Goal: Transaction & Acquisition: Purchase product/service

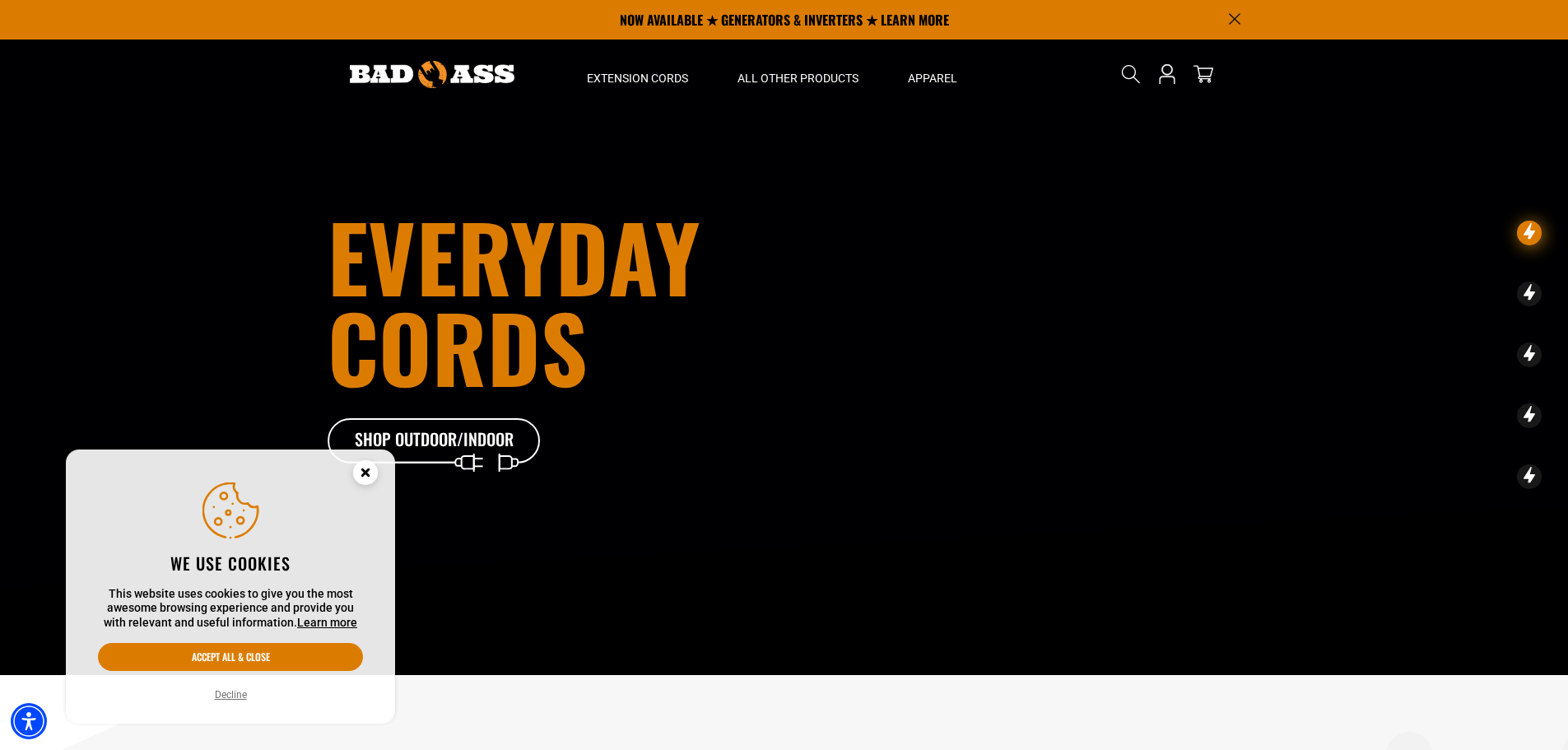
click at [375, 474] on circle "Close this option" at bounding box center [365, 472] width 25 height 25
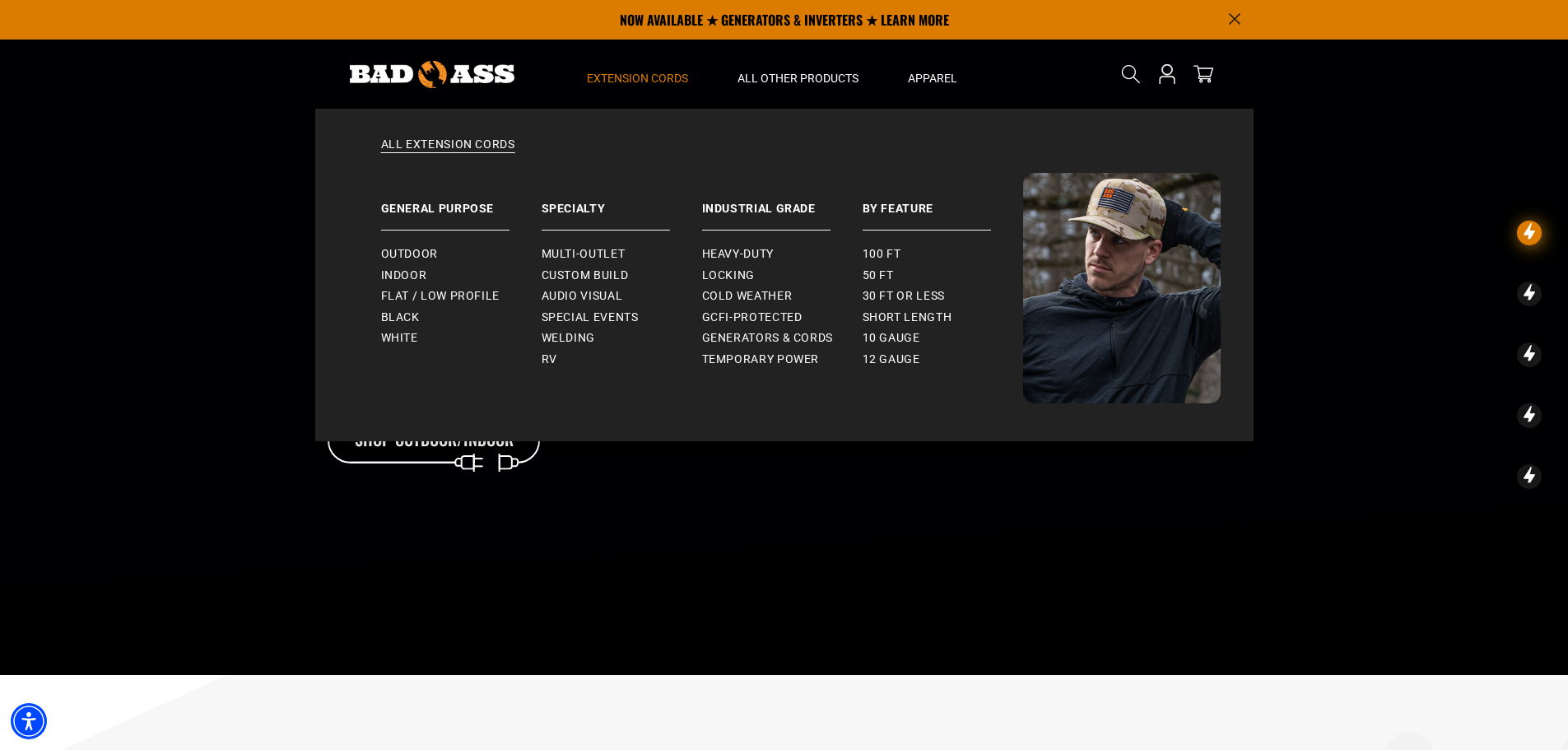
click at [646, 78] on span "Extension Cords" at bounding box center [637, 78] width 101 height 15
click at [624, 76] on span "Extension Cords" at bounding box center [637, 78] width 101 height 15
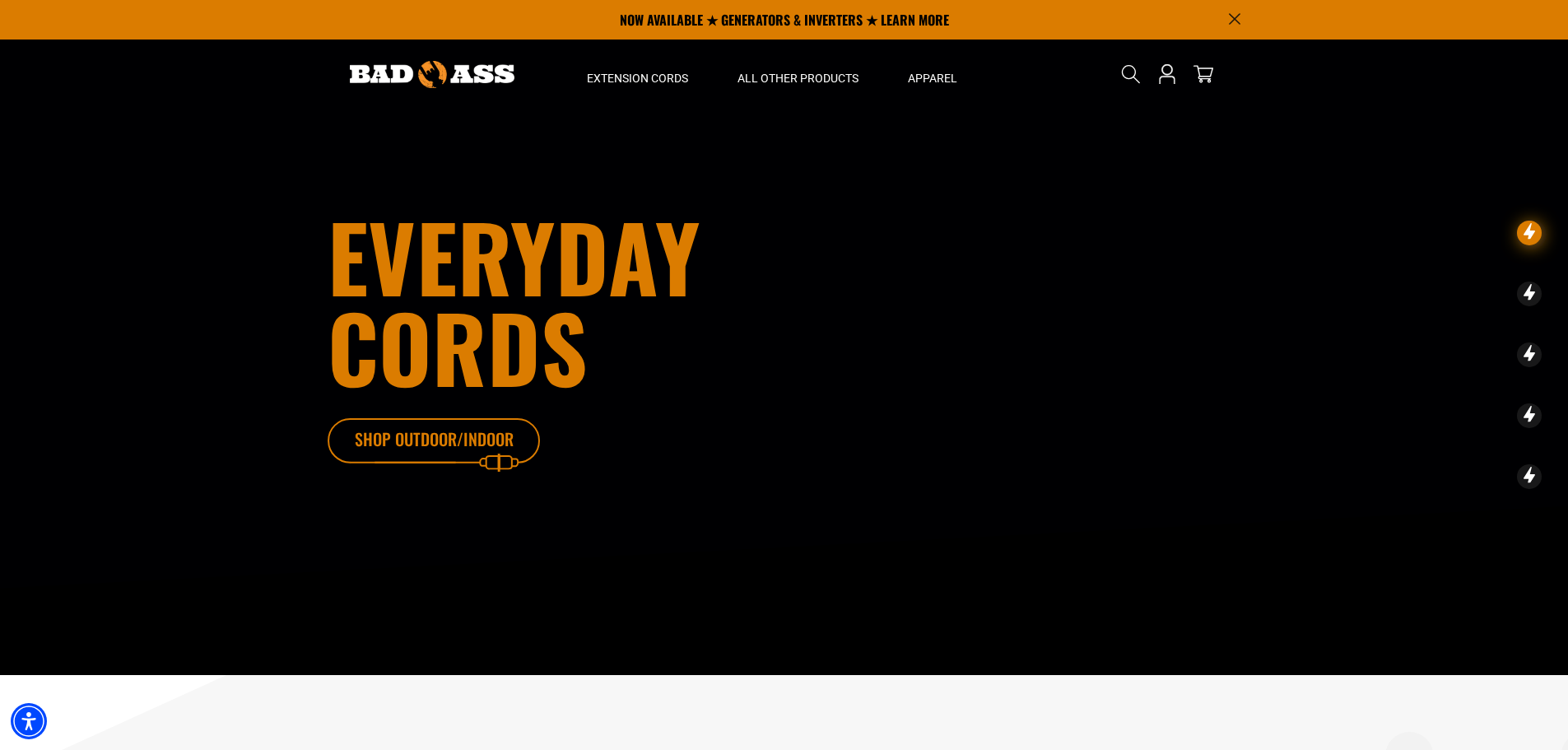
click at [480, 441] on icon at bounding box center [458, 446] width 214 height 54
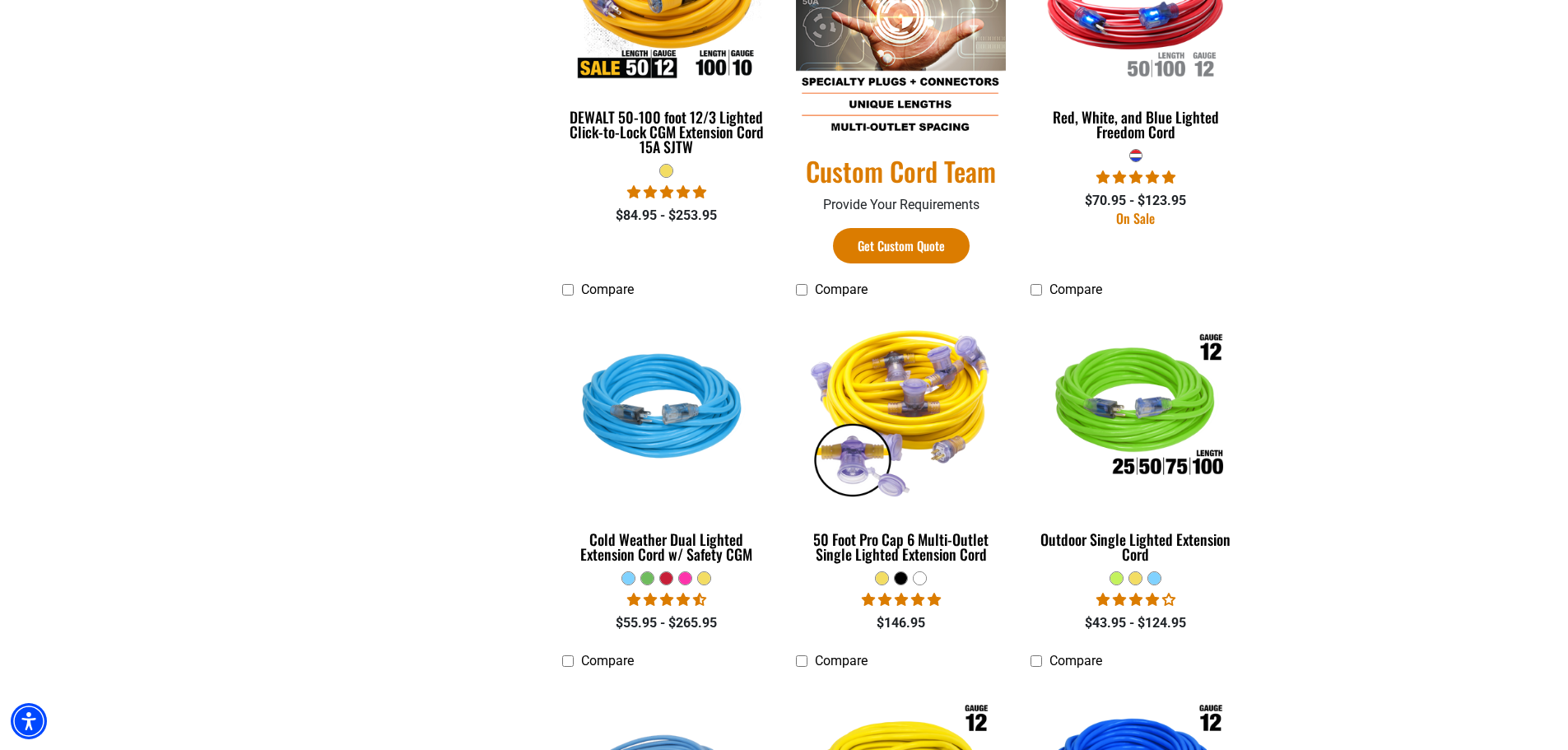
scroll to position [1070, 0]
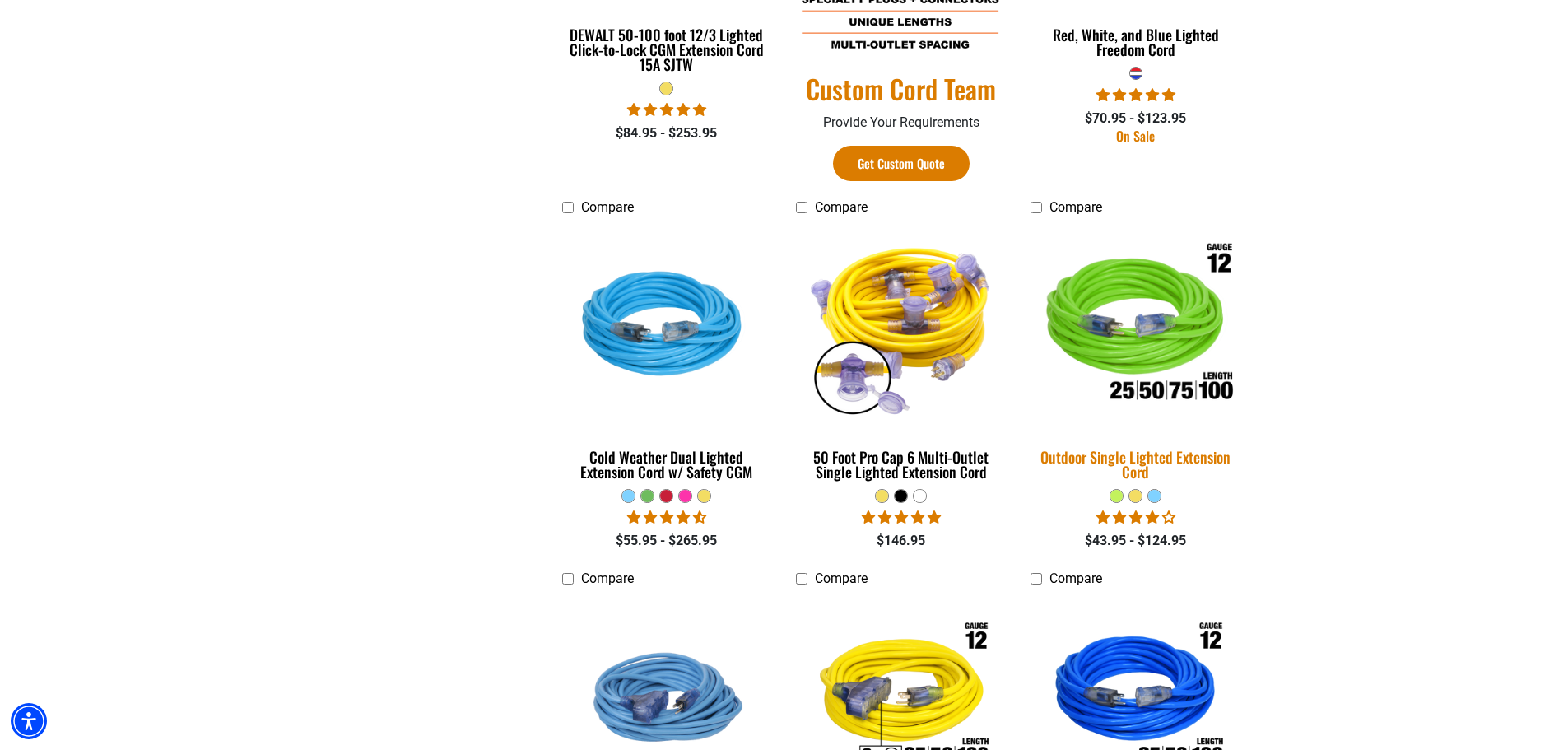
click at [1155, 347] on img at bounding box center [1136, 327] width 231 height 211
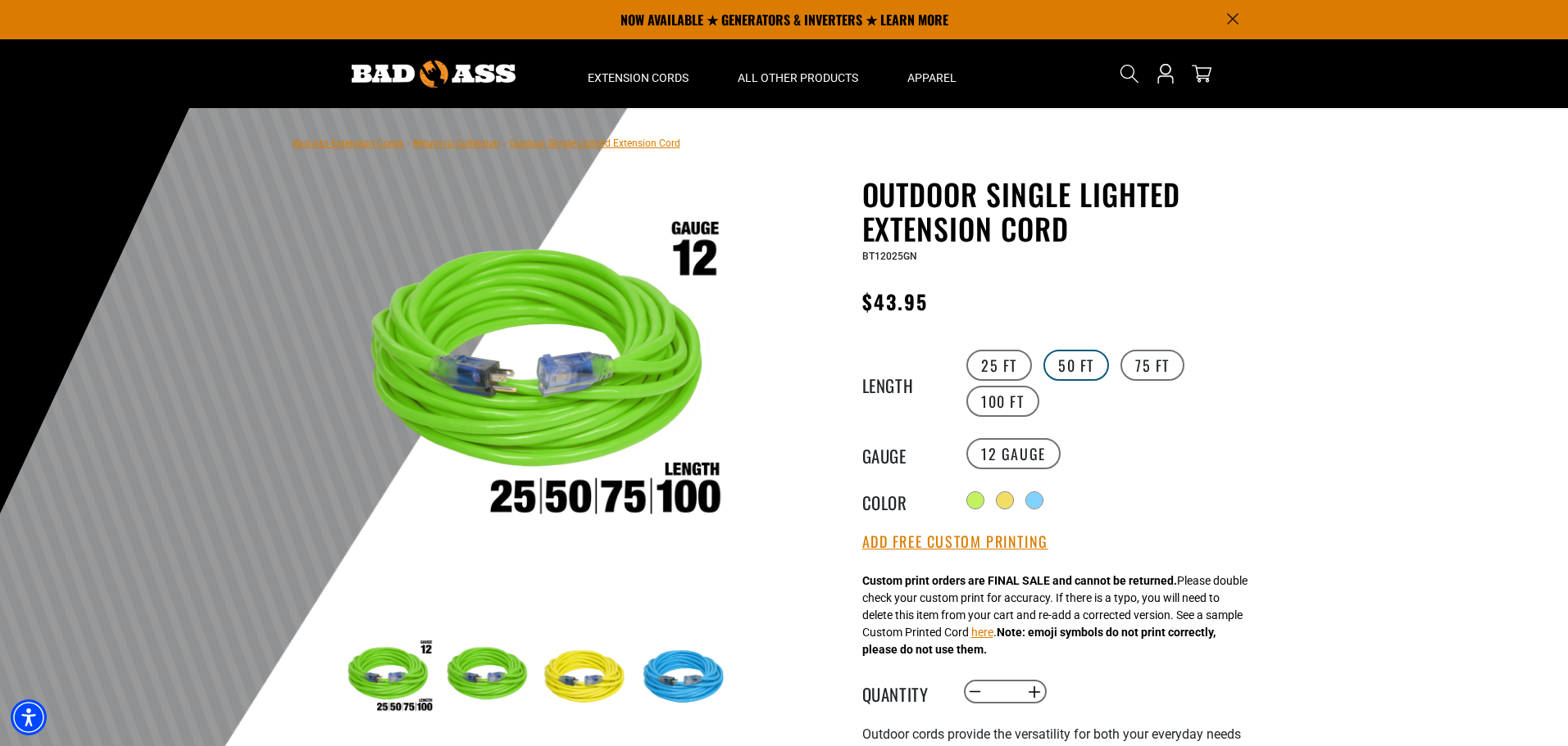
click at [1074, 375] on label "50 FT" at bounding box center [1076, 365] width 65 height 31
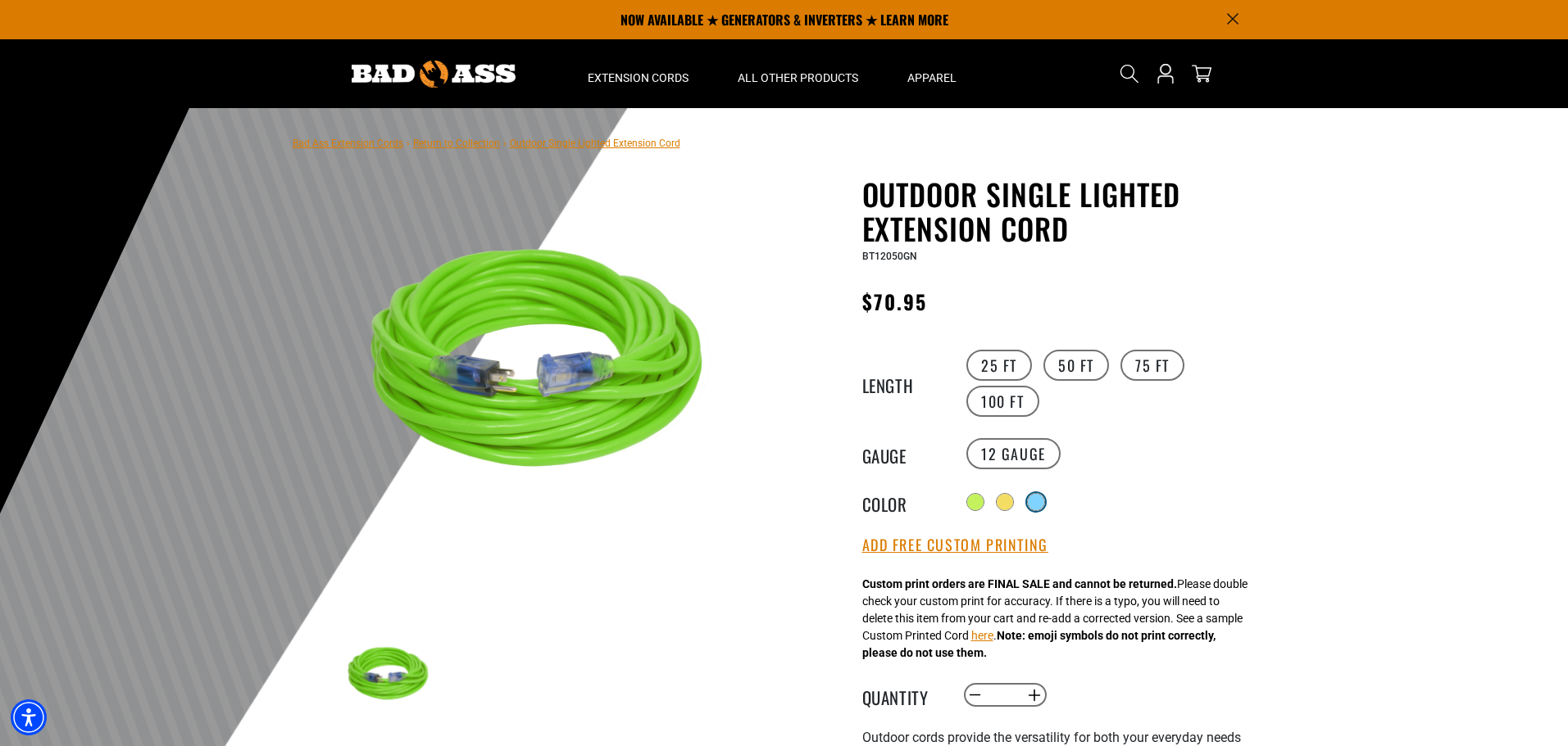
click at [1040, 502] on div at bounding box center [1035, 502] width 17 height 17
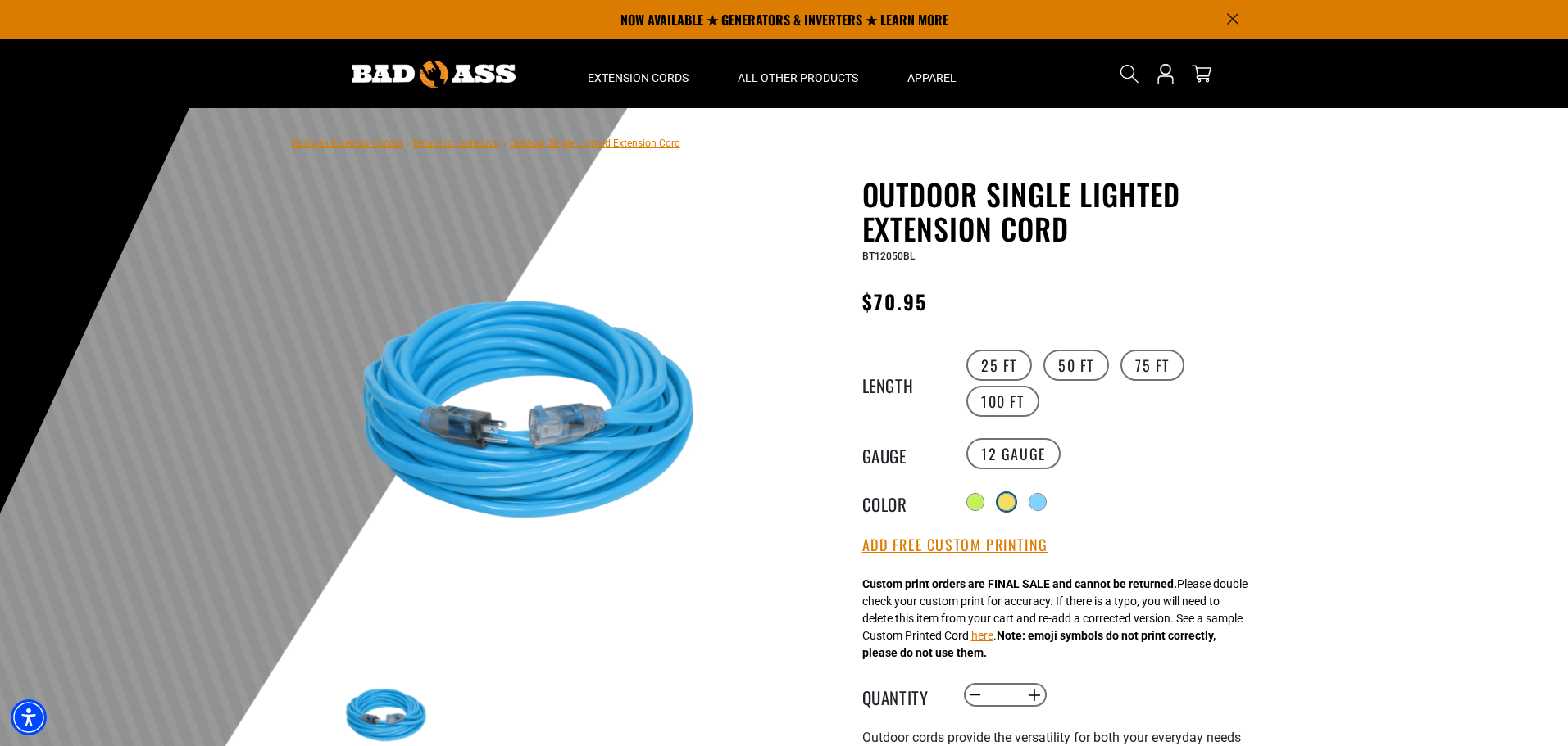
click at [1002, 499] on div at bounding box center [1007, 502] width 17 height 17
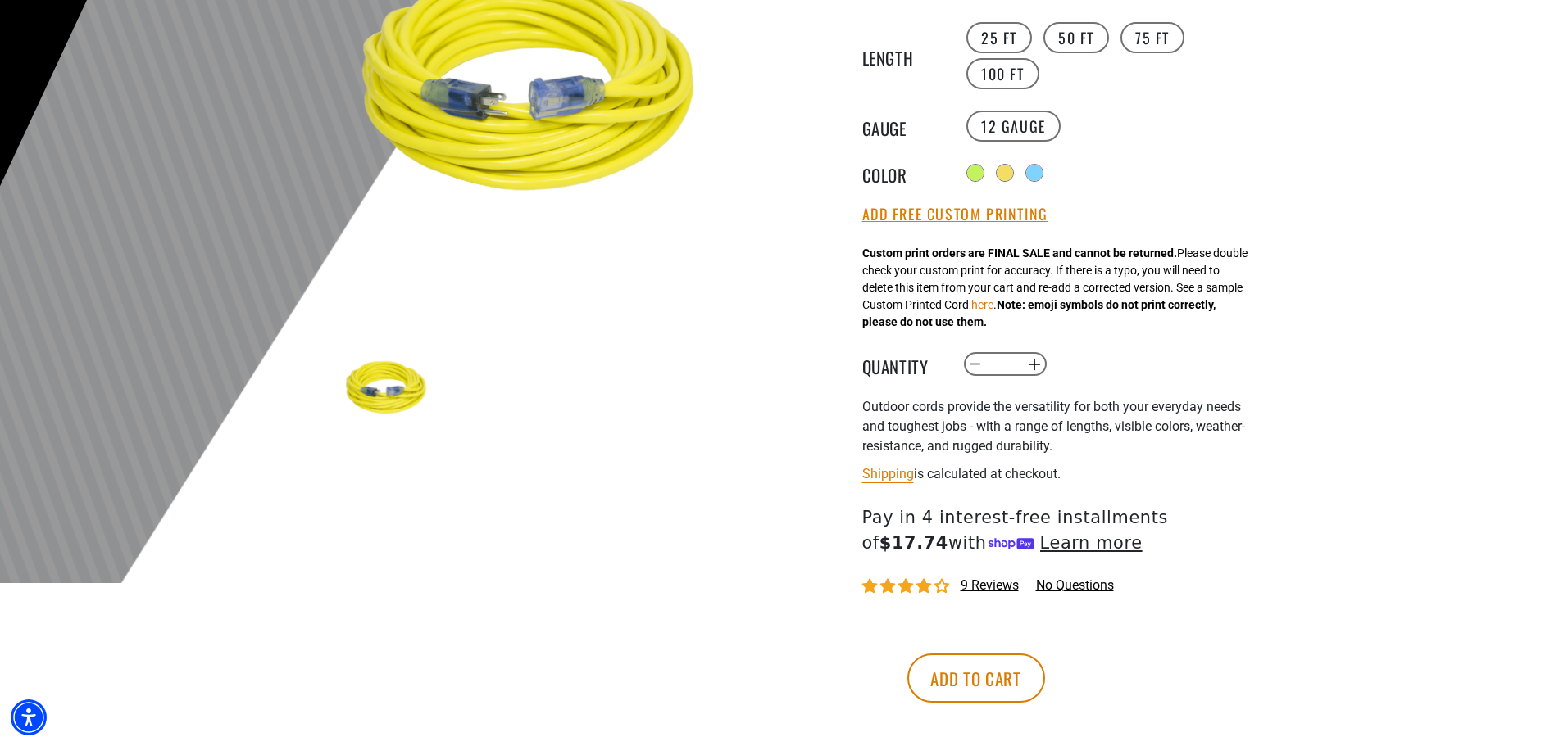
scroll to position [410, 0]
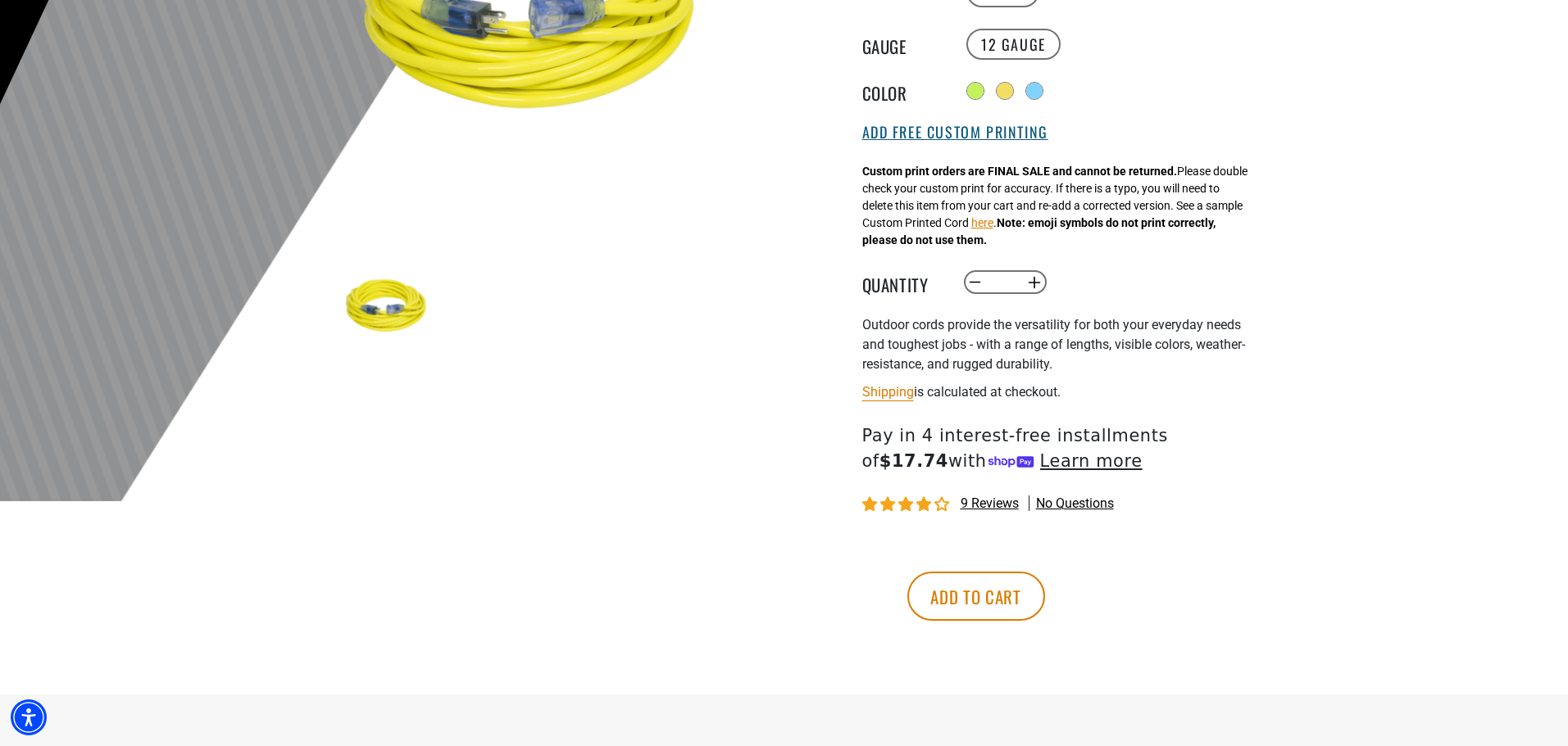
click at [955, 131] on button "Add Free Custom Printing" at bounding box center [955, 133] width 186 height 18
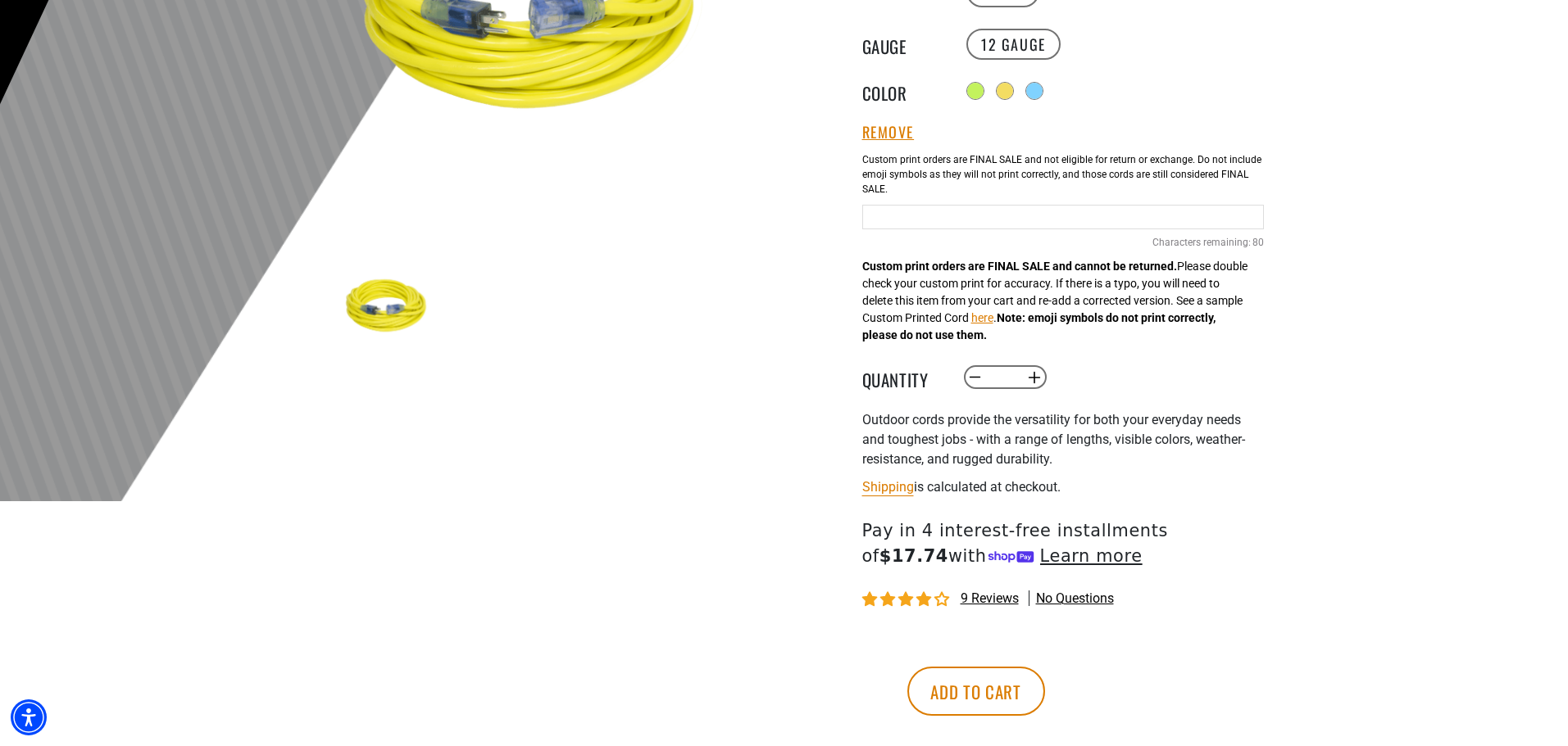
click at [998, 219] on input "text" at bounding box center [1063, 217] width 402 height 25
click at [1007, 219] on input "**********" at bounding box center [1063, 217] width 402 height 25
click at [1118, 221] on input "**********" at bounding box center [1063, 217] width 402 height 25
type input "********"
click at [1045, 691] on button "Add to cart" at bounding box center [976, 692] width 138 height 49
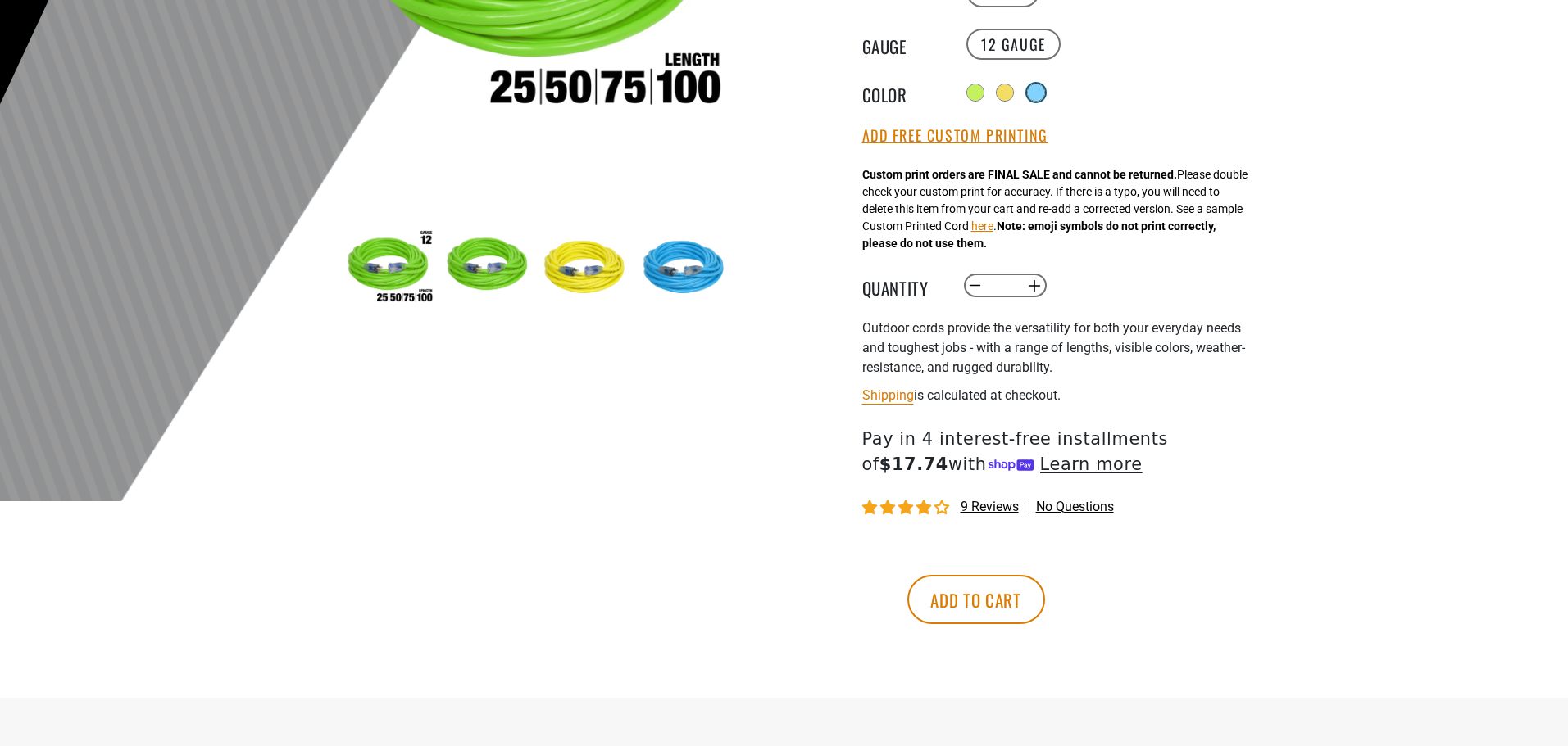
click at [1038, 88] on div at bounding box center [1035, 92] width 17 height 17
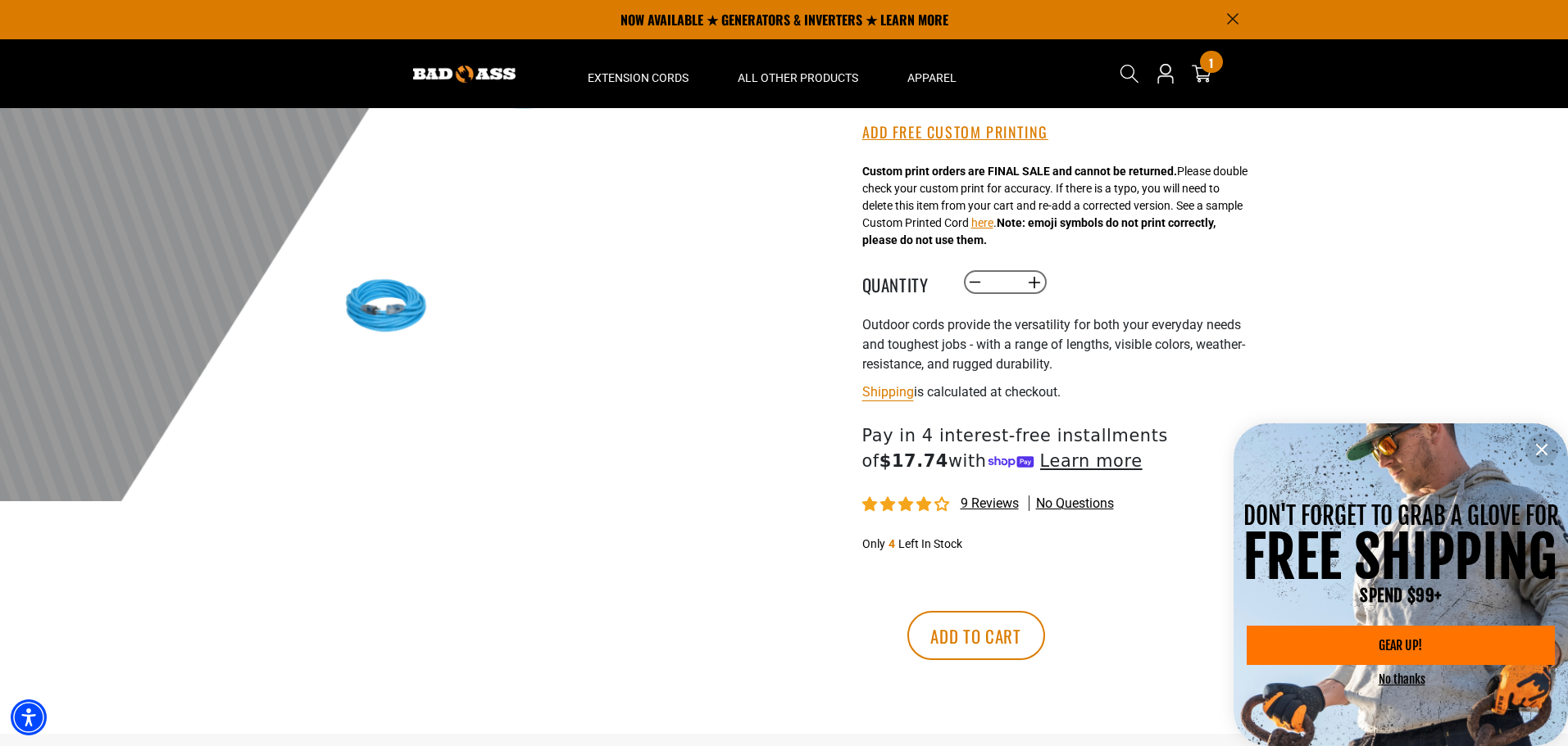
scroll to position [164, 0]
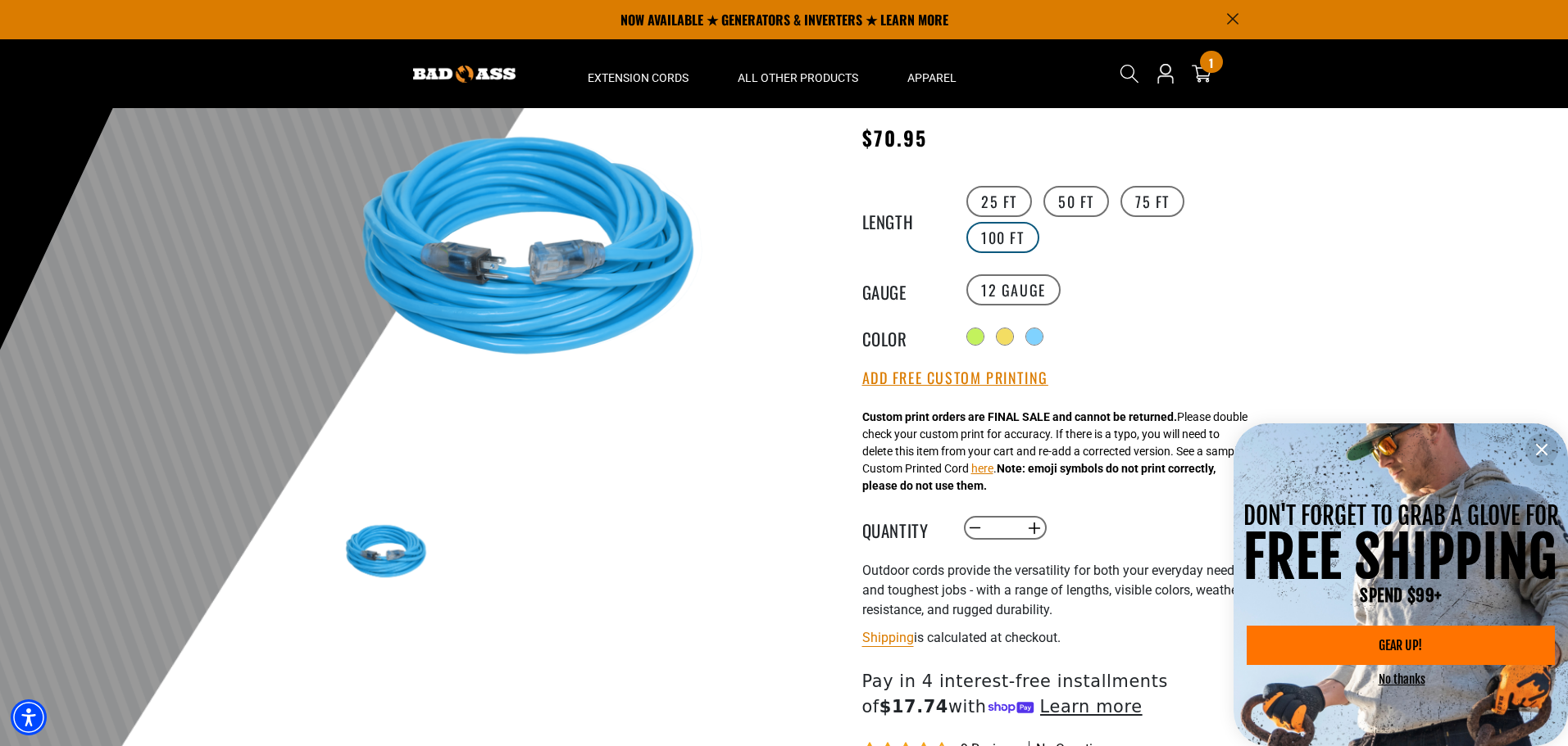
click at [992, 228] on label "100 FT" at bounding box center [1003, 236] width 73 height 31
click at [1542, 451] on icon "information" at bounding box center [1542, 450] width 20 height 20
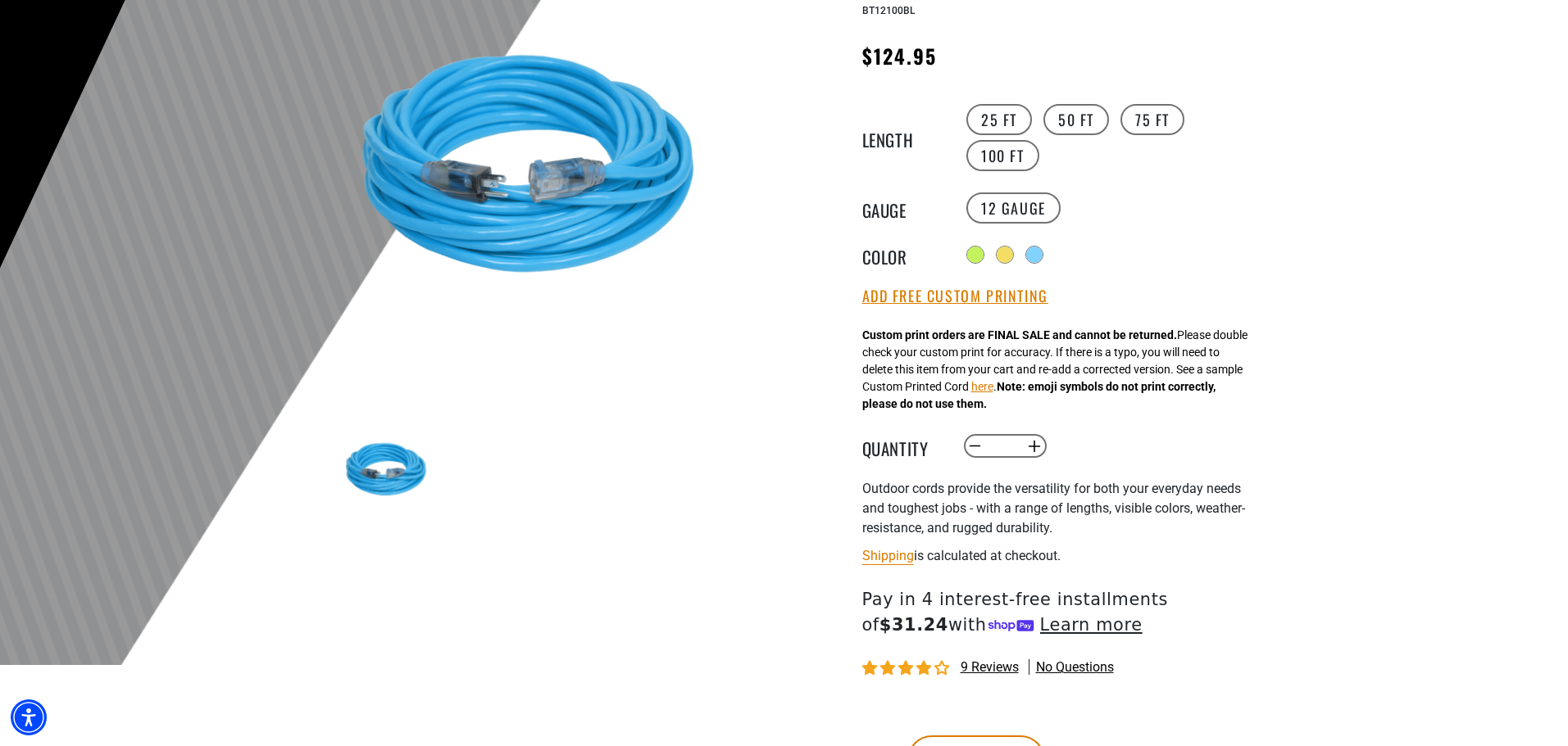
scroll to position [327, 0]
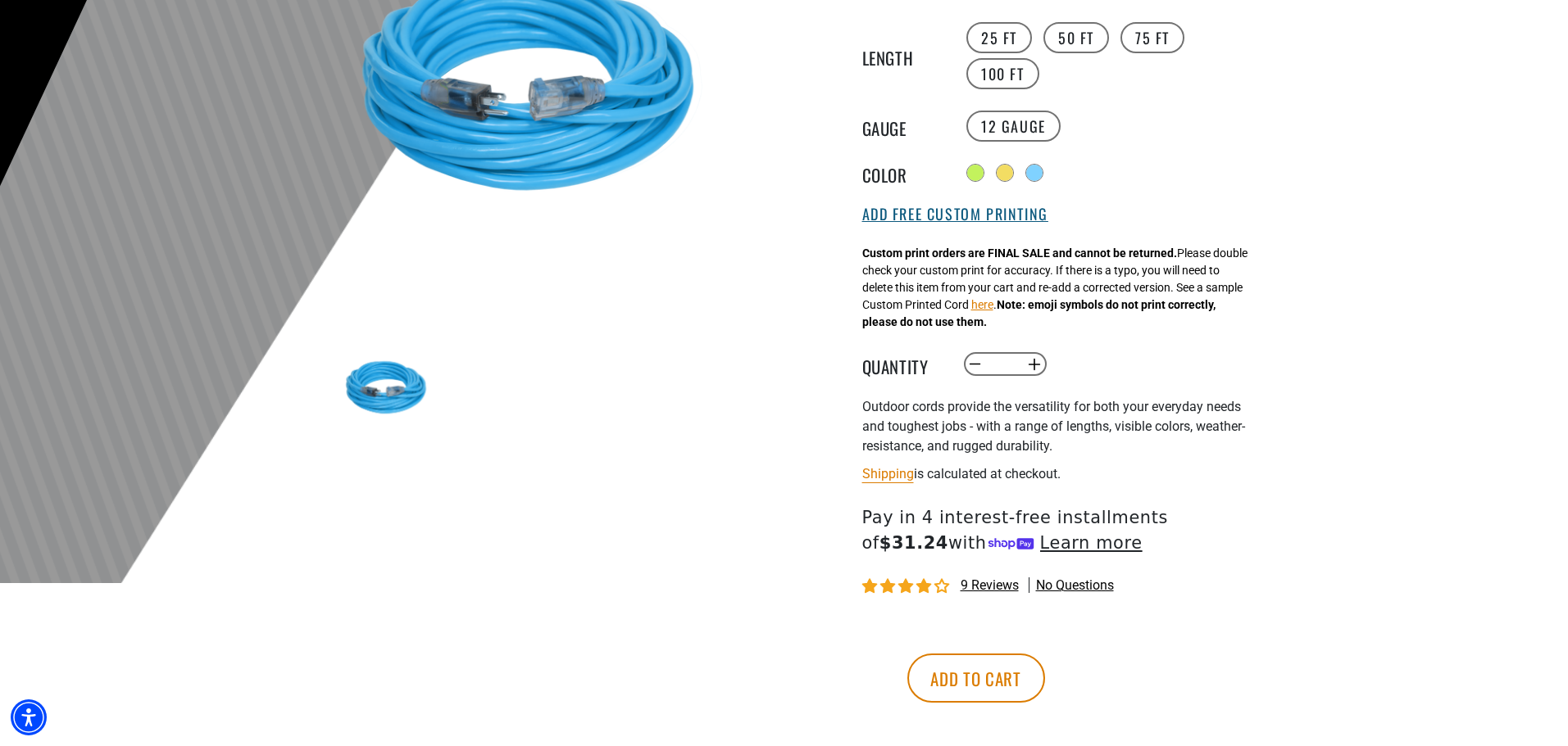
click at [951, 217] on button "Add Free Custom Printing" at bounding box center [955, 215] width 186 height 18
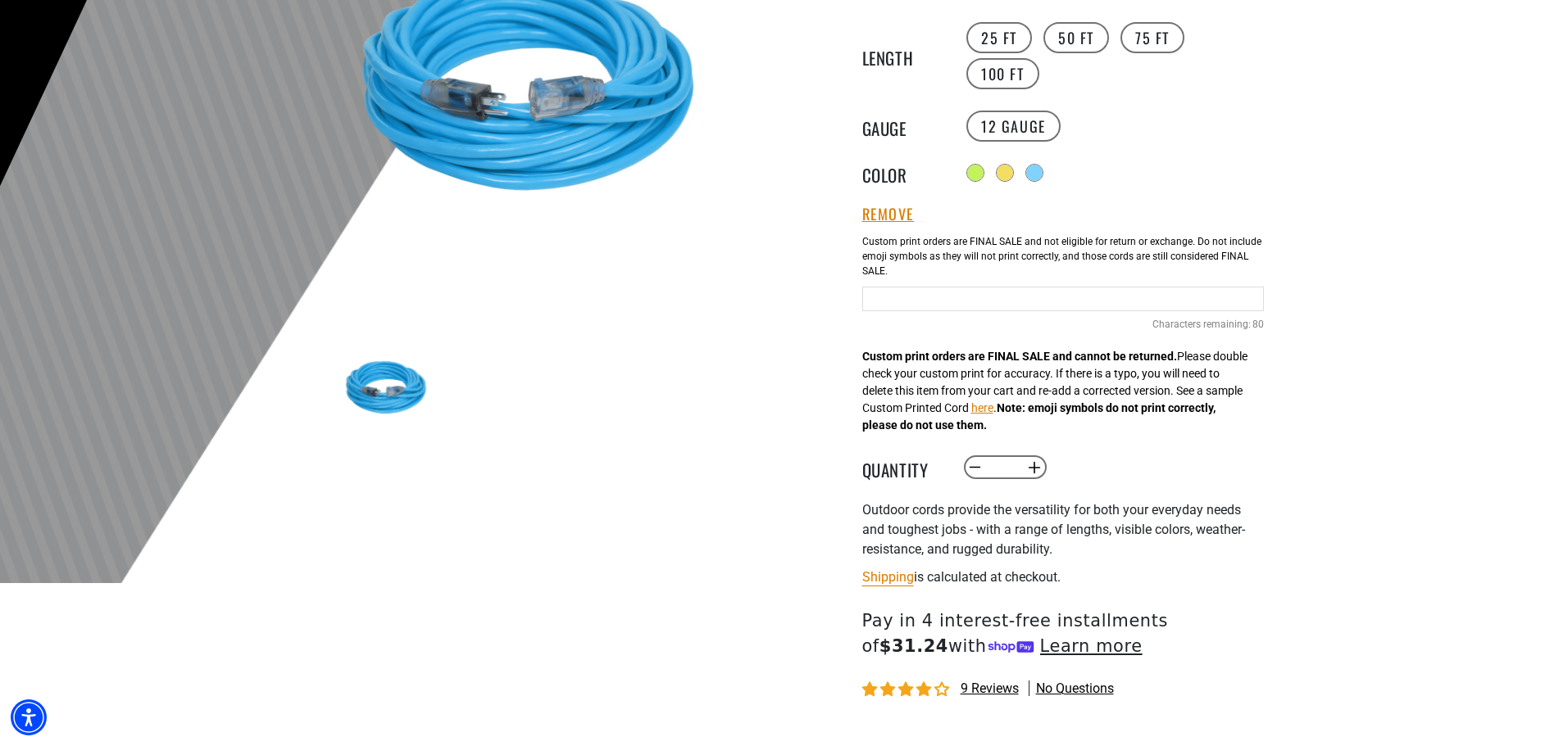
click at [947, 300] on input "Blue Cables" at bounding box center [1063, 299] width 402 height 25
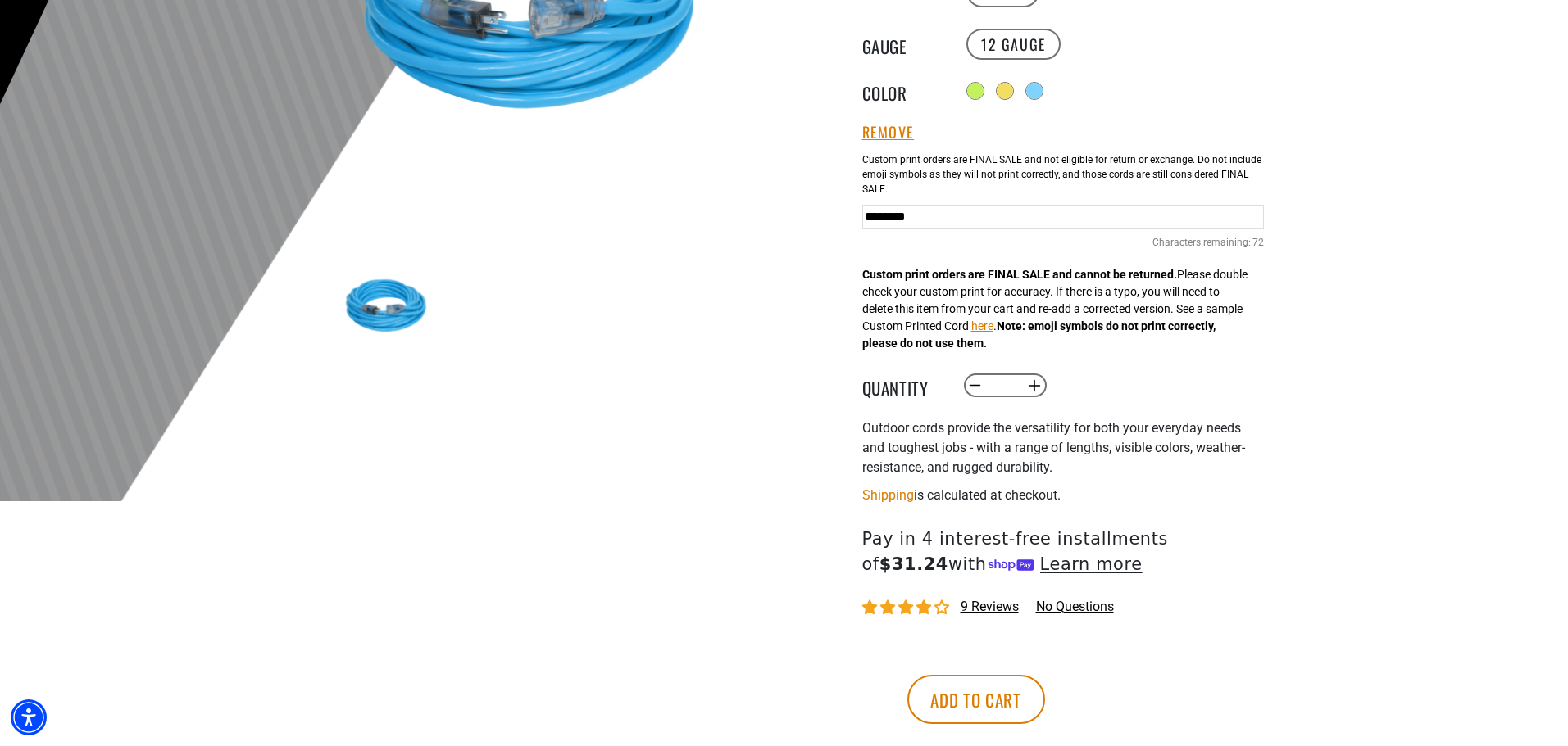
scroll to position [574, 0]
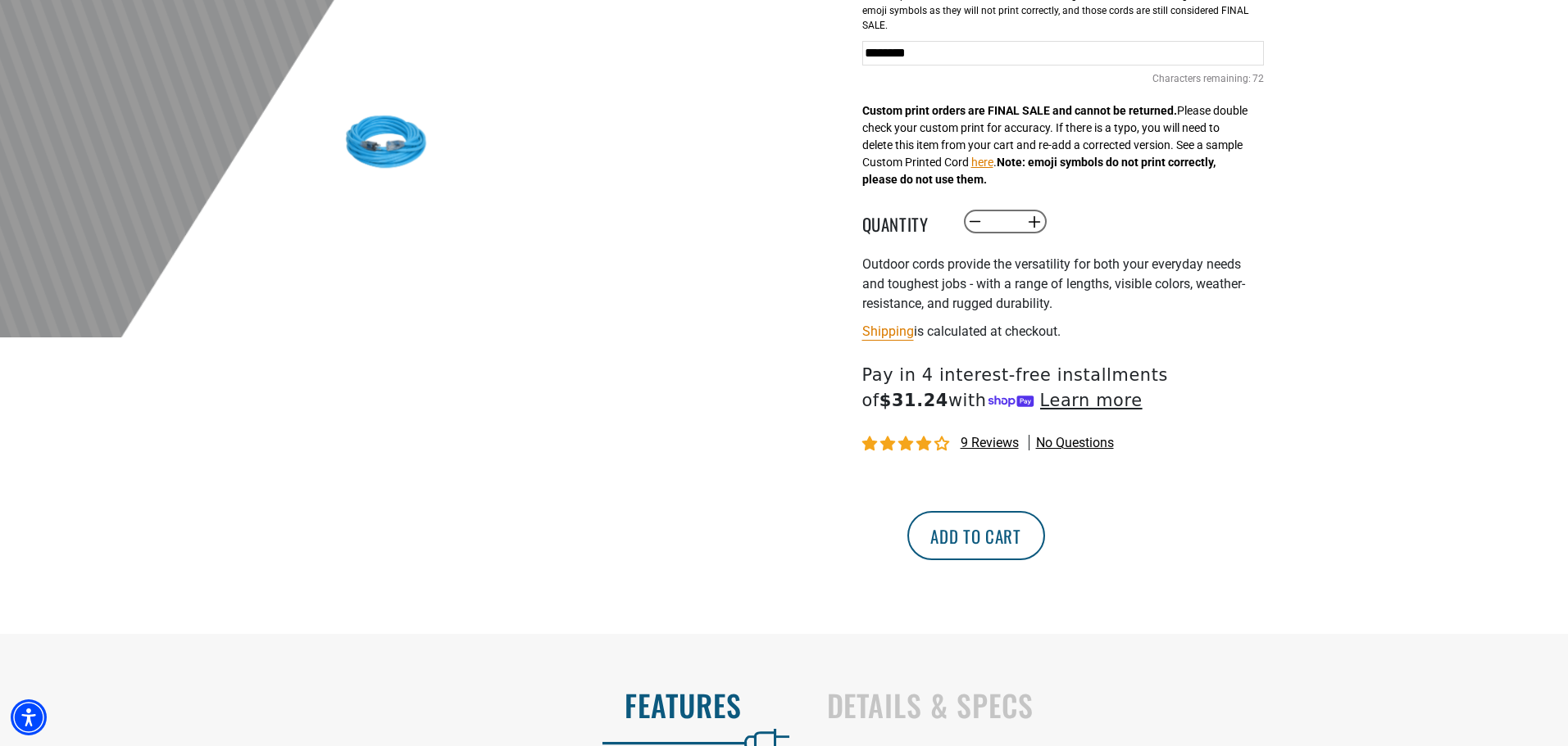
type input "********"
click at [1045, 521] on button "Add to cart" at bounding box center [976, 536] width 138 height 49
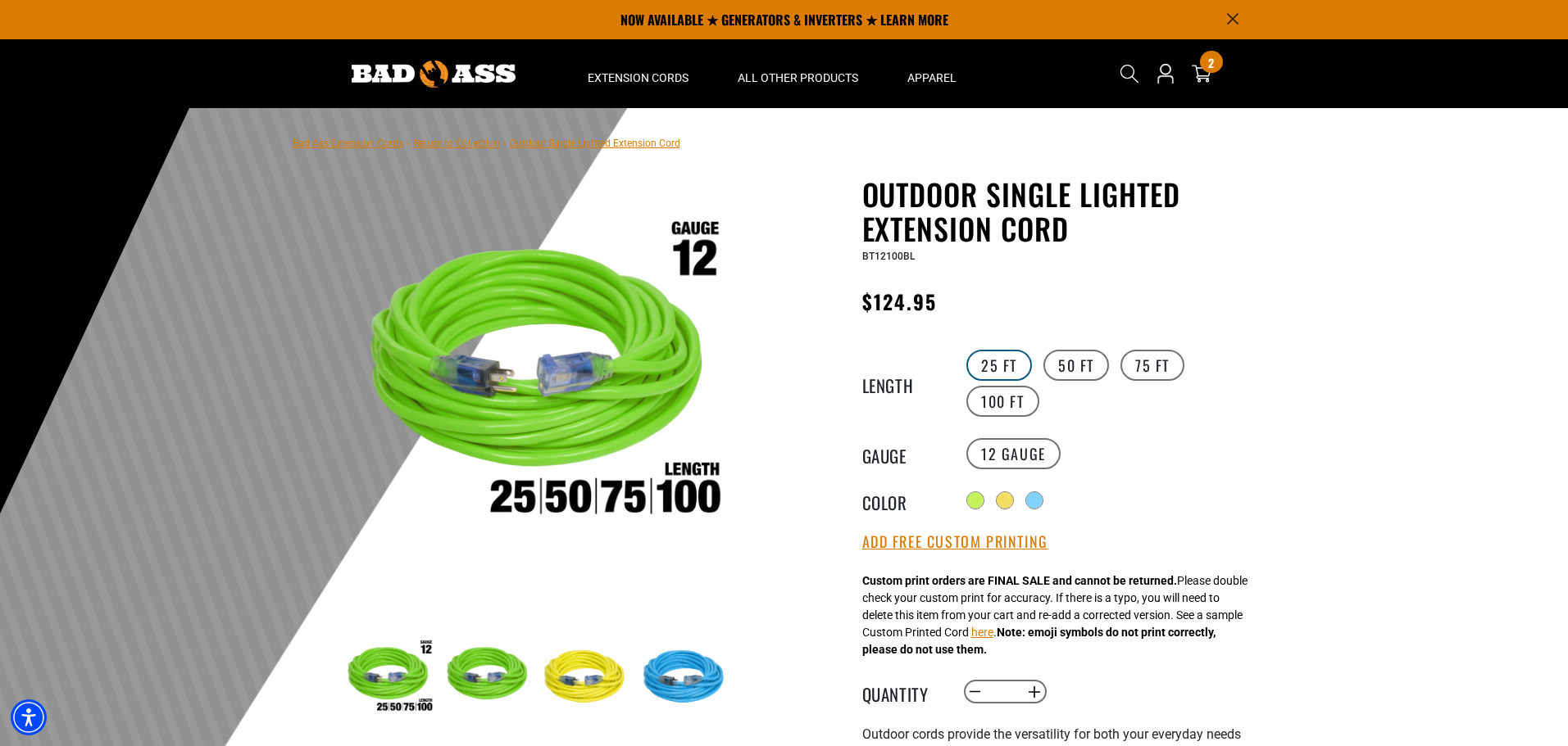
click at [982, 368] on label "25 FT" at bounding box center [999, 365] width 65 height 31
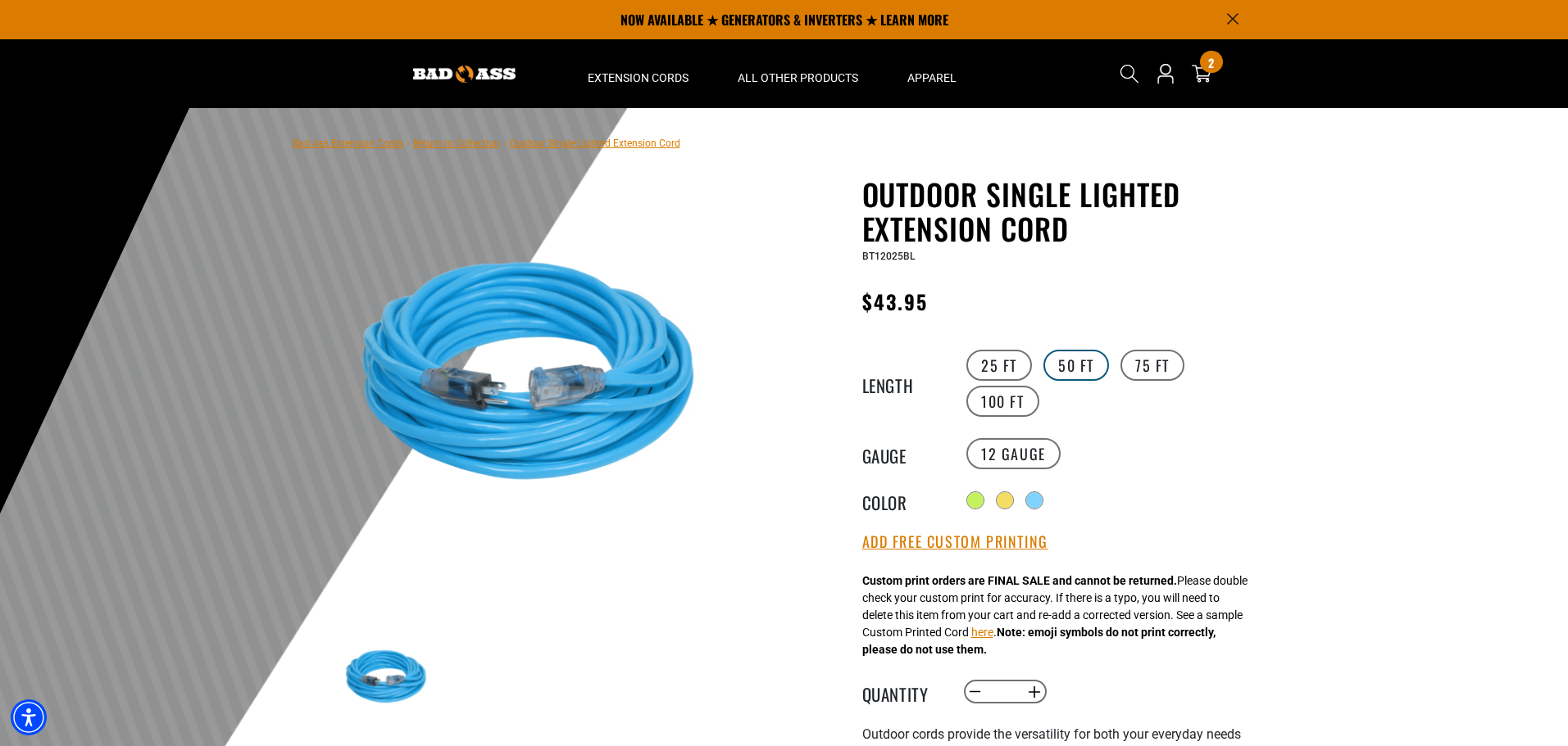
click at [1058, 361] on label "50 FT" at bounding box center [1076, 365] width 65 height 31
click at [1208, 68] on div "2 2 items" at bounding box center [1211, 61] width 22 height 22
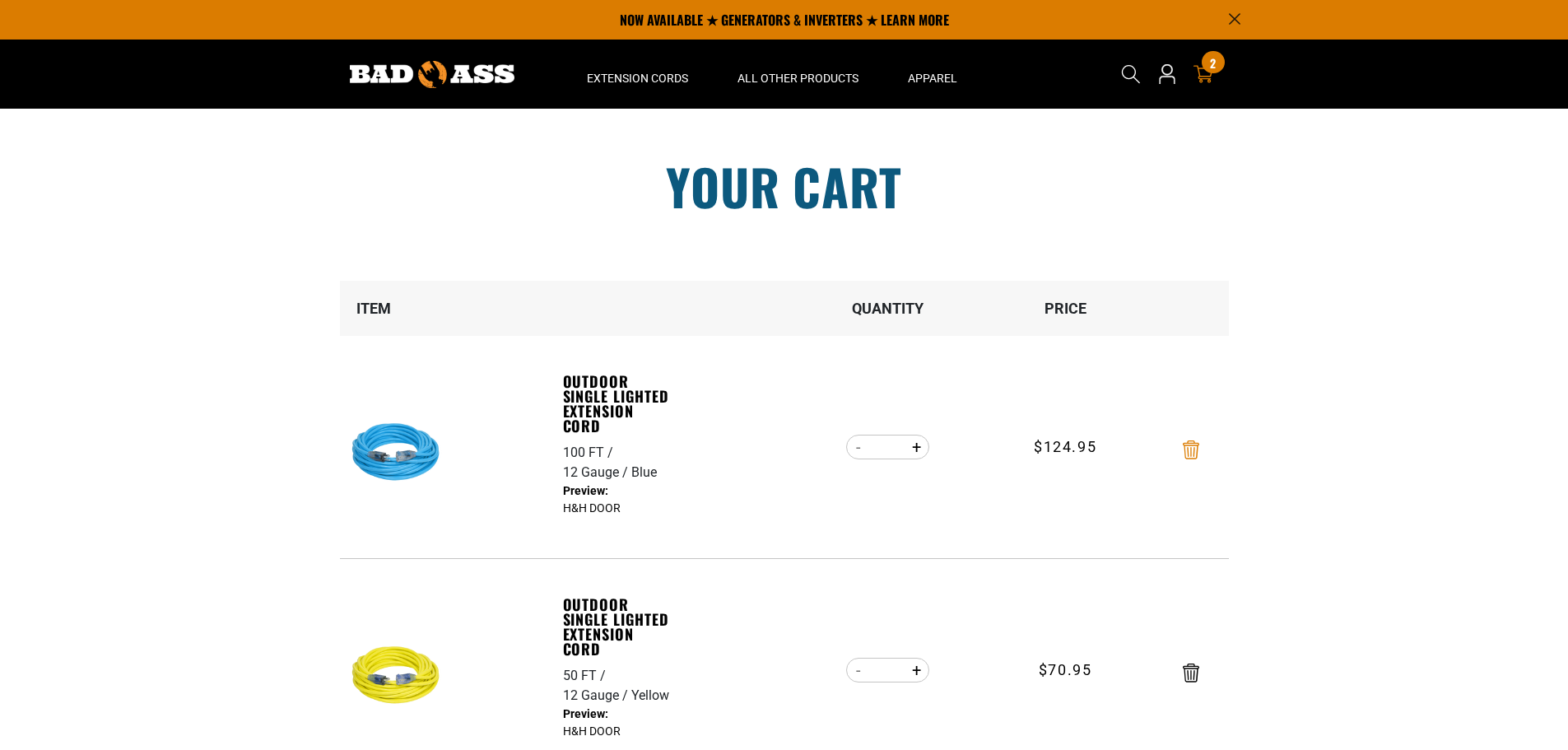
click at [1193, 452] on icon "Remove Outdoor Single Lighted Extension Cord - 100 FT / 12 Gauge / Blue" at bounding box center [1191, 450] width 17 height 19
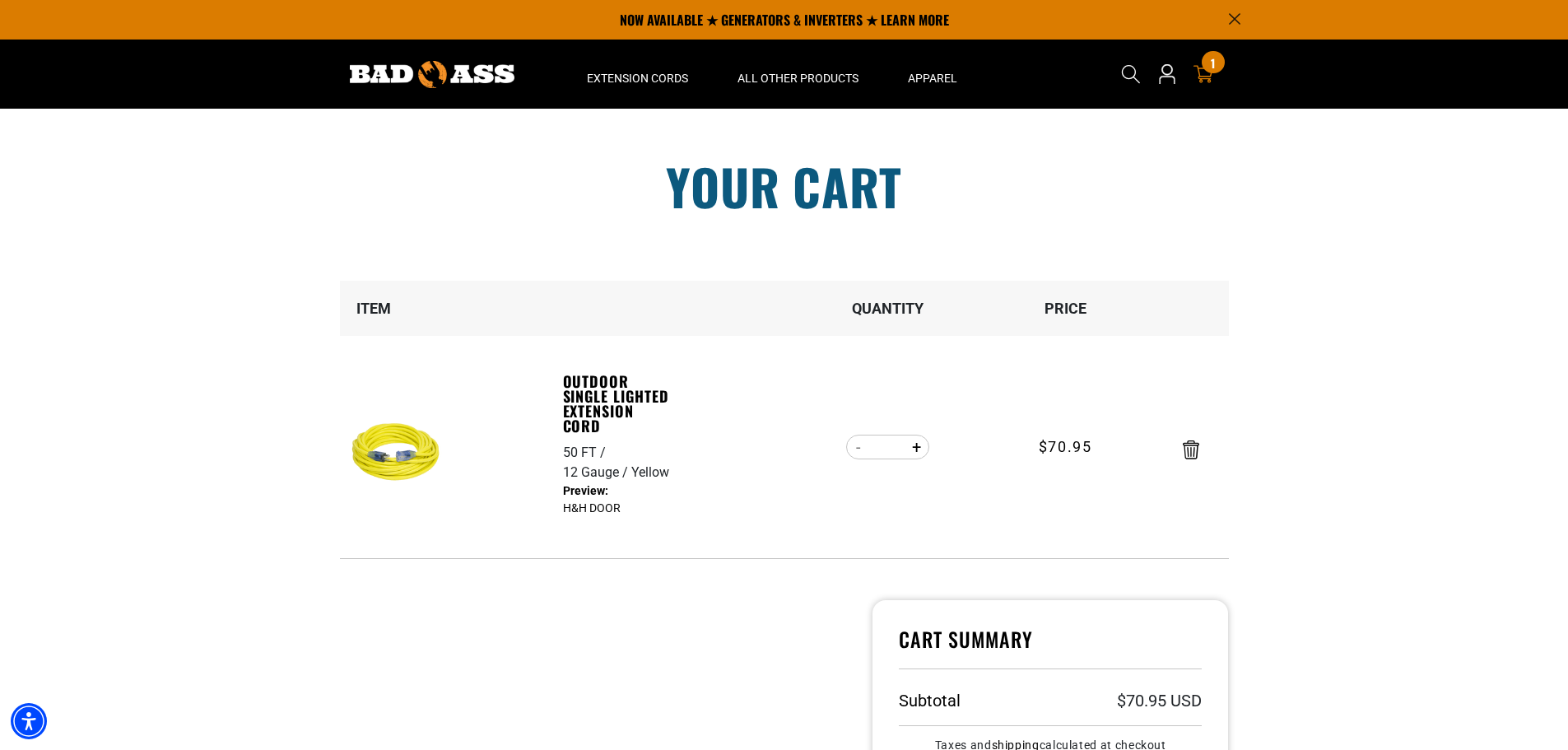
click at [1191, 452] on icon "Remove Outdoor Single Lighted Extension Cord - 50 FT / 12 Gauge / Yellow" at bounding box center [1191, 450] width 17 height 19
